Goal: Check status

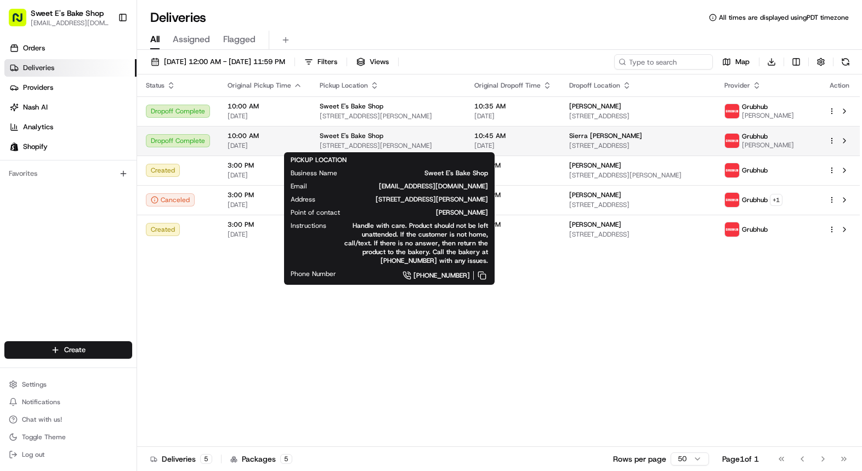
click at [325, 141] on span "[STREET_ADDRESS][PERSON_NAME]" at bounding box center [388, 145] width 137 height 9
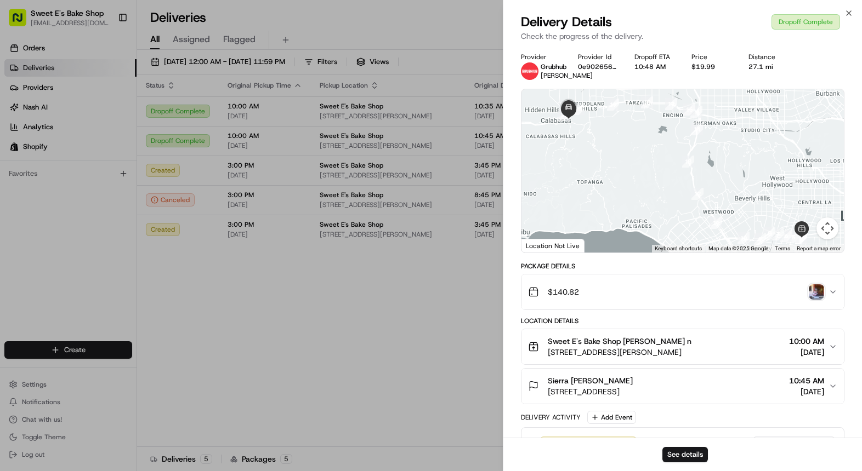
click at [445, 291] on img "button" at bounding box center [816, 292] width 15 height 15
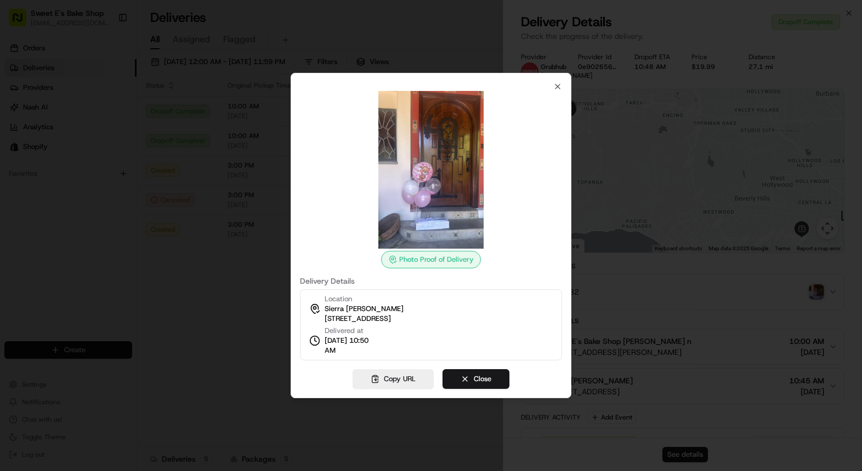
click at [231, 273] on div at bounding box center [431, 235] width 862 height 471
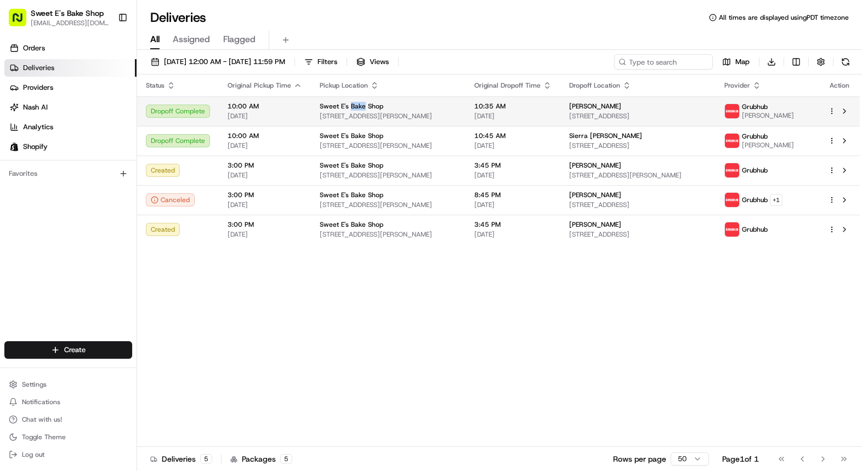
click at [349, 108] on span "Sweet E's Bake Shop" at bounding box center [352, 106] width 64 height 9
click at [445, 115] on span "[STREET_ADDRESS]" at bounding box center [637, 116] width 137 height 9
click at [445, 115] on td "Jessica Boettiger 1630 Old Topanga Canyon Rd, Topanga, CA 90290, USA" at bounding box center [637, 111] width 155 height 30
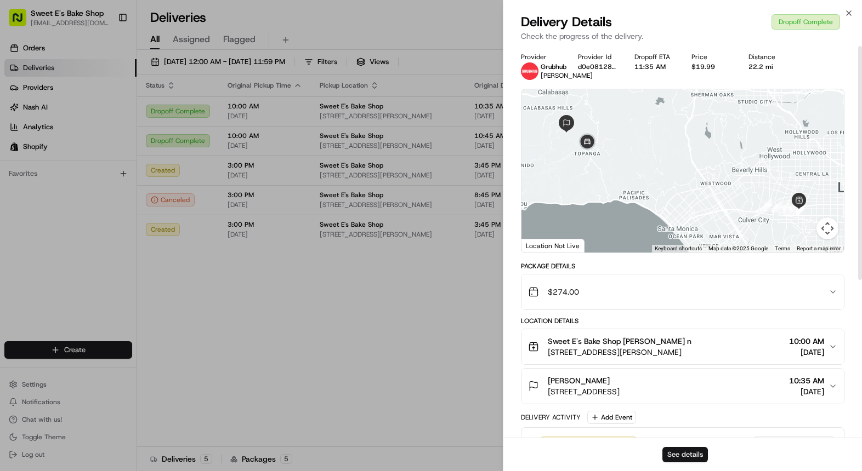
click at [445, 452] on button "See details" at bounding box center [684, 454] width 45 height 15
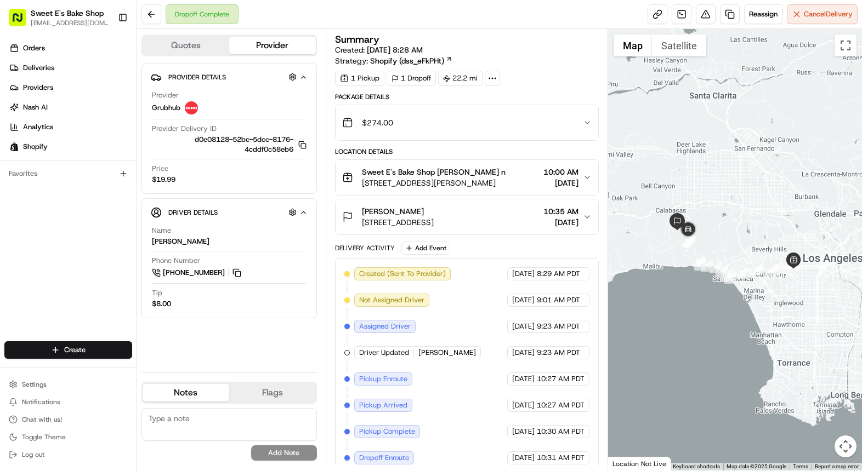
click at [434, 221] on span "[STREET_ADDRESS]" at bounding box center [398, 222] width 72 height 11
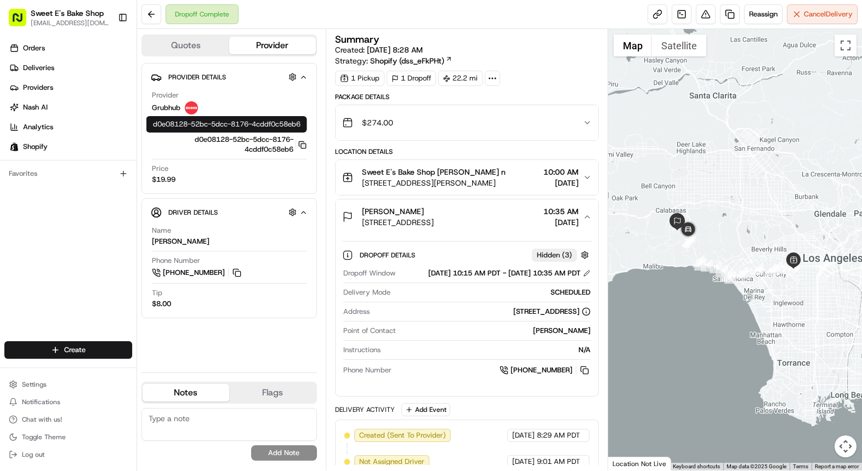
click at [305, 145] on icon "button" at bounding box center [302, 145] width 8 height 8
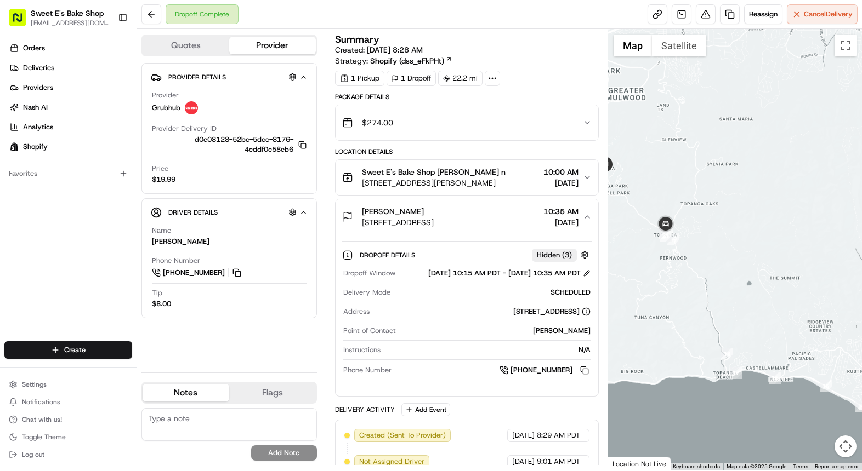
drag, startPoint x: 646, startPoint y: 254, endPoint x: 758, endPoint y: 151, distance: 152.1
click at [766, 139] on div at bounding box center [735, 250] width 254 height 442
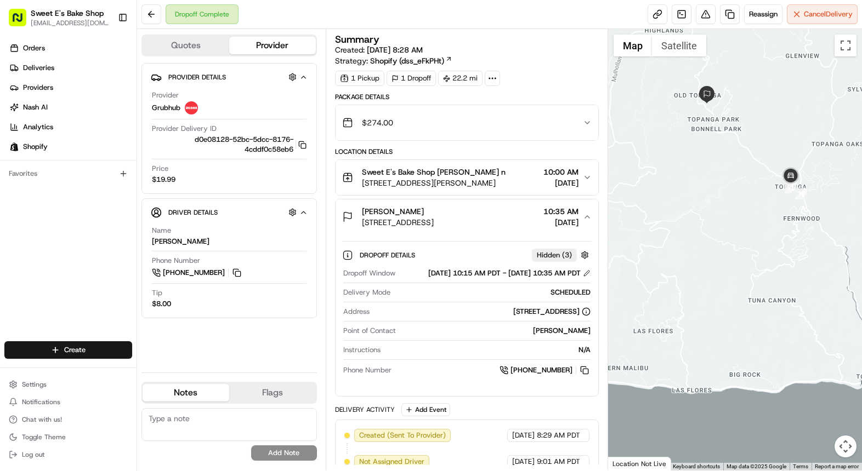
drag, startPoint x: 653, startPoint y: 251, endPoint x: 805, endPoint y: 208, distance: 158.3
click at [805, 208] on div at bounding box center [735, 250] width 254 height 442
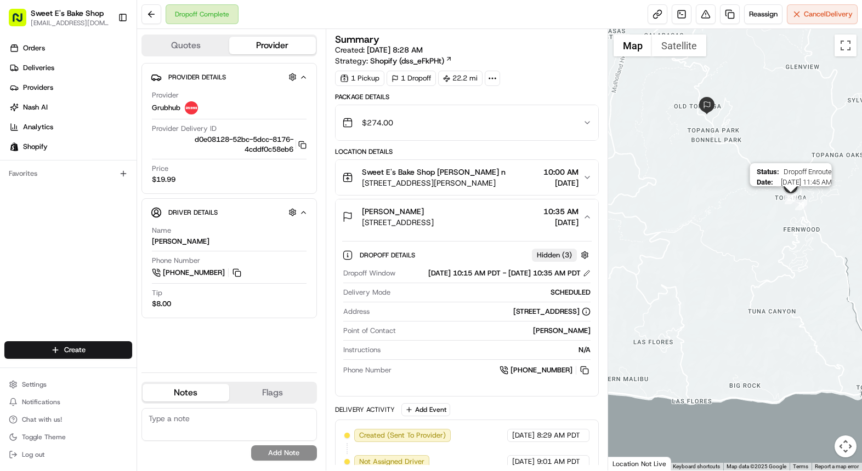
drag, startPoint x: 793, startPoint y: 186, endPoint x: 792, endPoint y: 225, distance: 39.5
click at [792, 261] on div at bounding box center [862, 261] width 254 height 0
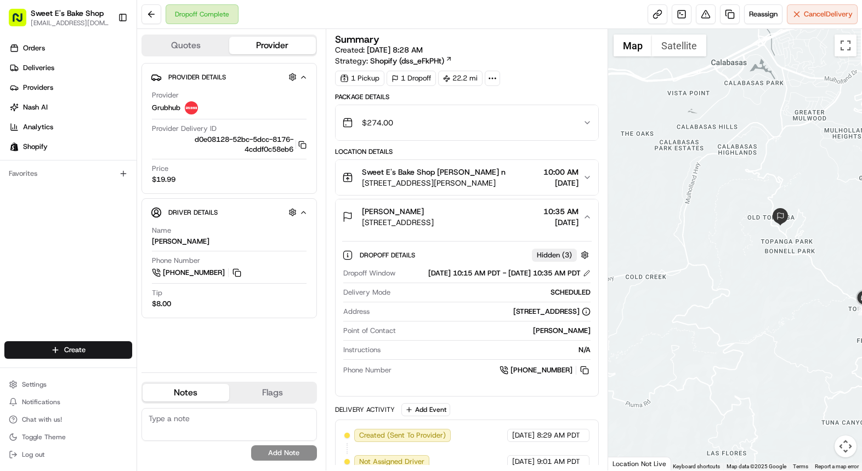
drag, startPoint x: 698, startPoint y: 186, endPoint x: 772, endPoint y: 270, distance: 112.6
click at [772, 270] on div at bounding box center [735, 250] width 254 height 442
